Goal: Find specific page/section: Find specific page/section

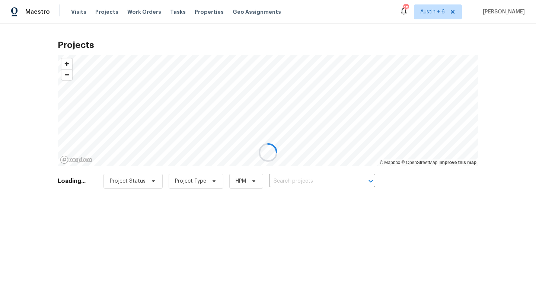
click at [301, 170] on div at bounding box center [268, 152] width 536 height 305
click at [301, 174] on div at bounding box center [268, 152] width 536 height 305
click at [300, 179] on div at bounding box center [268, 152] width 536 height 305
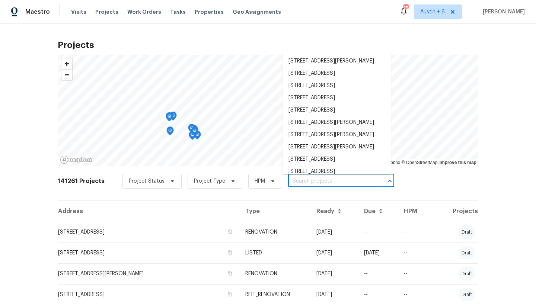
click at [300, 179] on input "text" at bounding box center [330, 182] width 85 height 12
paste input "[STREET_ADDRESS][PERSON_NAME]"
type input "[STREET_ADDRESS][PERSON_NAME]"
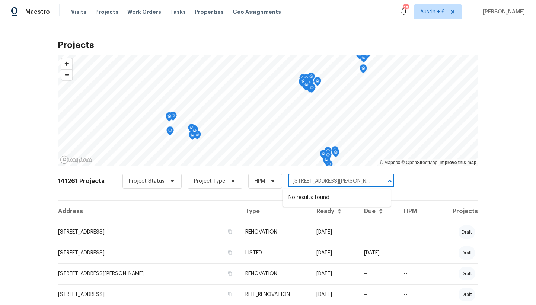
click at [352, 181] on input "[STREET_ADDRESS][PERSON_NAME]" at bounding box center [330, 182] width 85 height 12
click at [355, 181] on input "[STREET_ADDRESS][PERSON_NAME]" at bounding box center [330, 182] width 85 height 12
